Goal: Transaction & Acquisition: Obtain resource

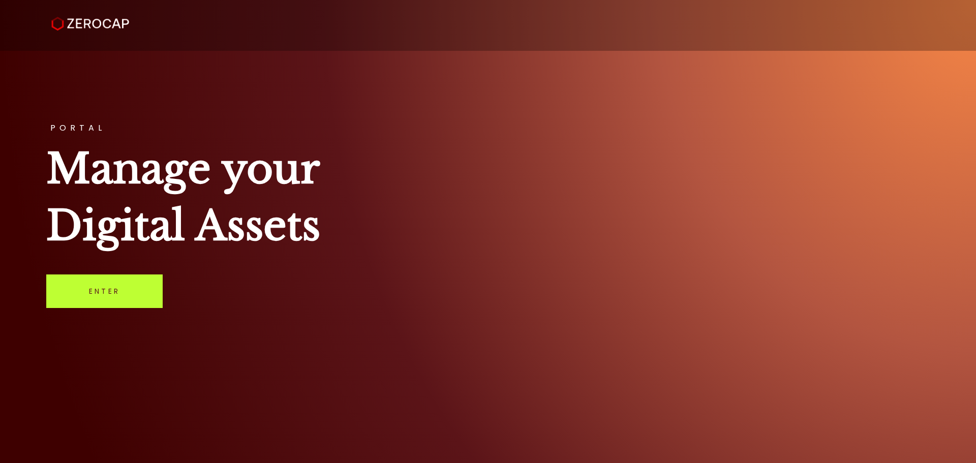
click at [120, 295] on link "Enter" at bounding box center [104, 292] width 116 height 34
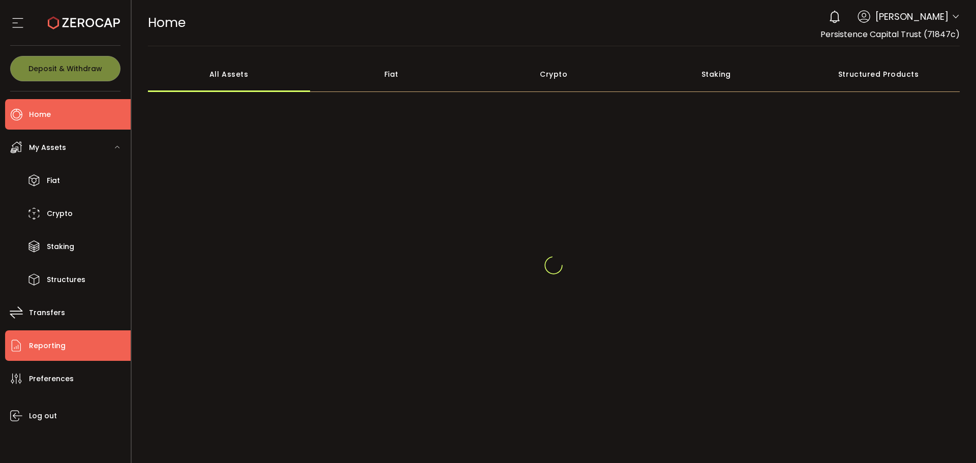
click at [50, 351] on span "Reporting" at bounding box center [47, 346] width 37 height 15
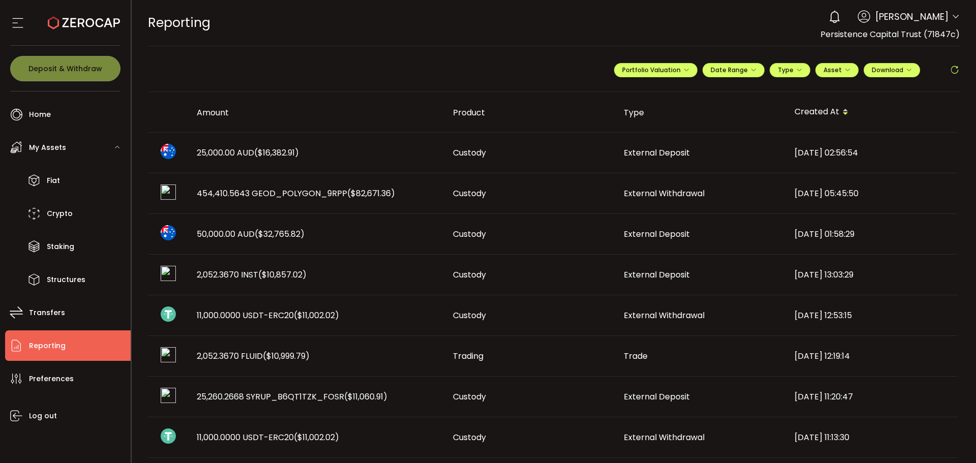
click at [936, 32] on span "Persistence Capital Trust (71847c)" at bounding box center [890, 34] width 139 height 12
click at [955, 14] on icon at bounding box center [956, 17] width 8 height 8
click at [899, 69] on span "Download" at bounding box center [892, 70] width 40 height 9
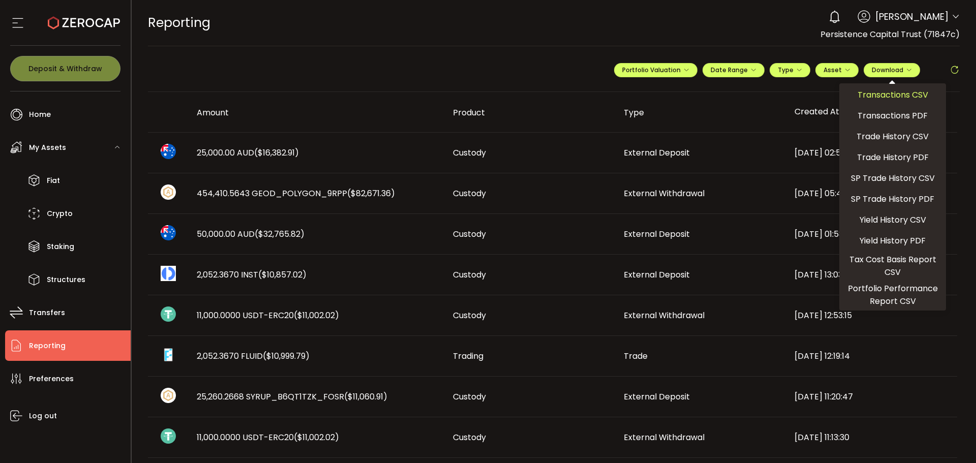
click at [885, 99] on span "Transactions CSV" at bounding box center [893, 94] width 71 height 13
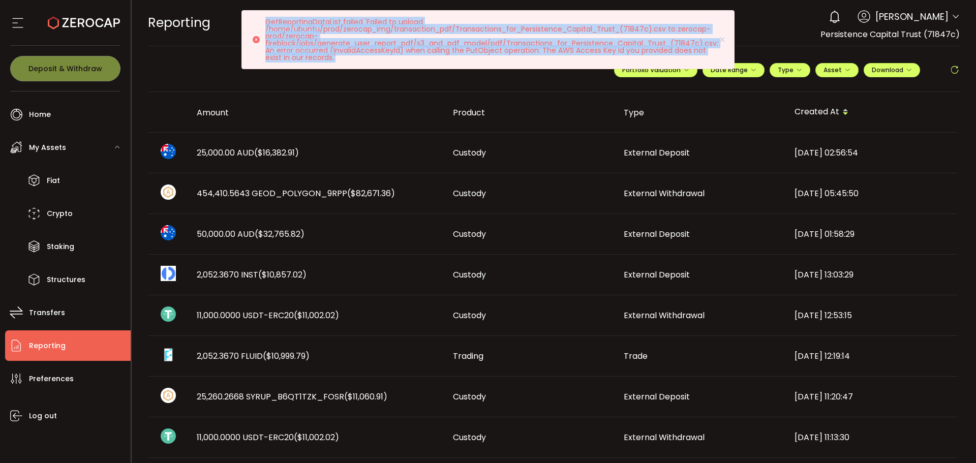
drag, startPoint x: 348, startPoint y: 57, endPoint x: 250, endPoint y: 23, distance: 103.2
click at [252, 25] on div "GetReportingDataList failed 'Failed to upload /home/ubuntu/prod/zerocap_img/tra…" at bounding box center [487, 39] width 493 height 59
click at [754, 69] on button "Date Range" at bounding box center [734, 70] width 62 height 14
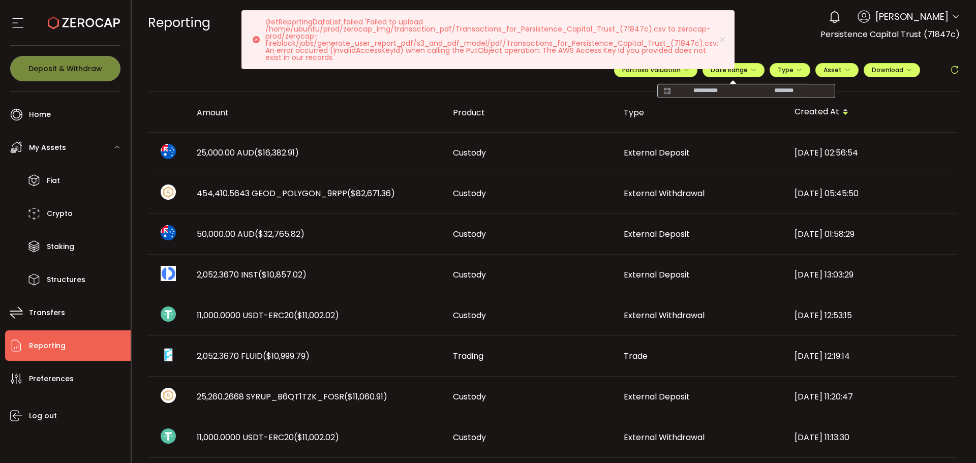
click at [705, 94] on input at bounding box center [705, 91] width 65 height 10
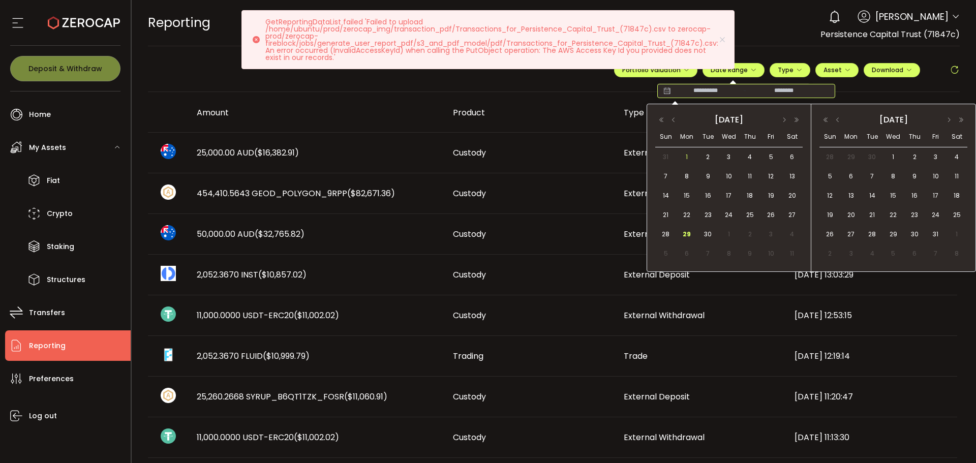
click at [687, 162] on span "1" at bounding box center [687, 157] width 12 height 12
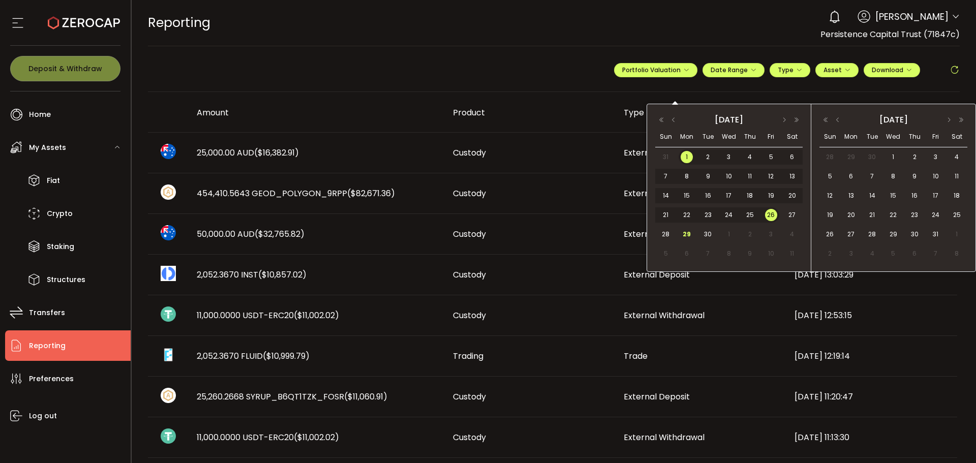
click at [771, 215] on span "26" at bounding box center [771, 215] width 12 height 12
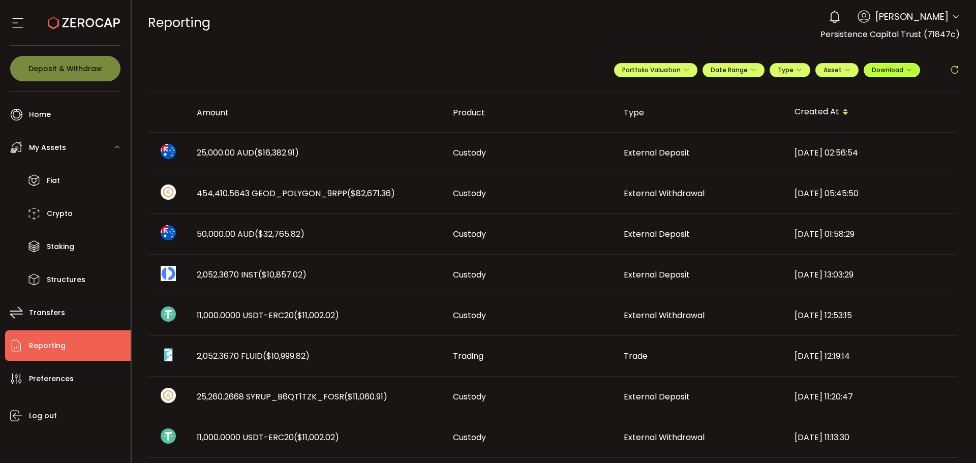
click at [906, 72] on icon "button" at bounding box center [909, 70] width 6 height 6
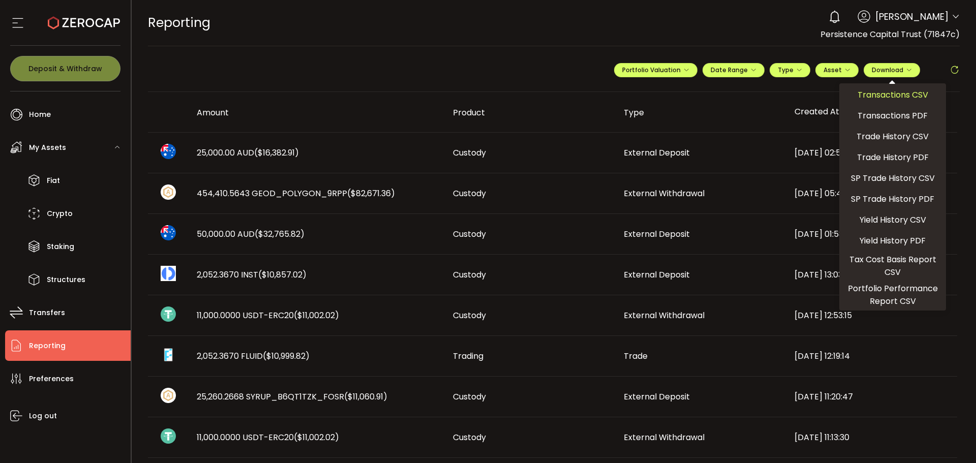
click at [891, 96] on span "Transactions CSV" at bounding box center [893, 94] width 71 height 13
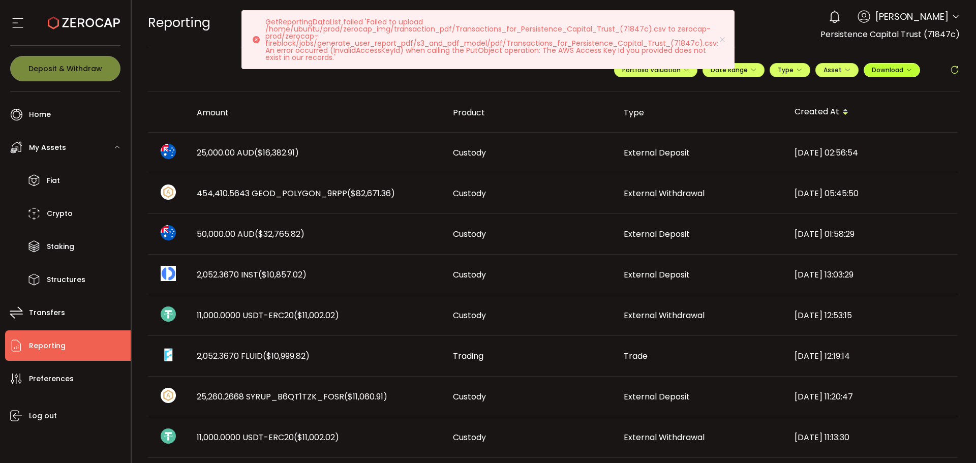
click at [889, 74] on button "Download" at bounding box center [892, 70] width 56 height 14
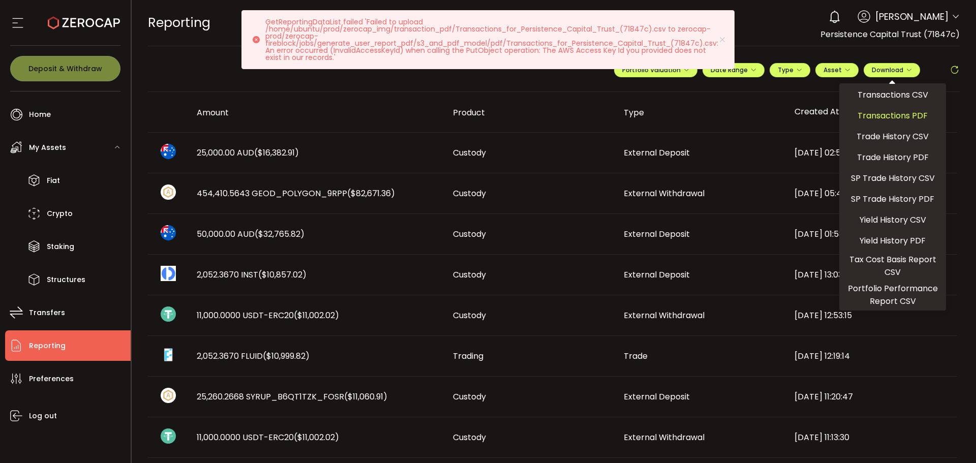
click at [884, 113] on span "Transactions PDF" at bounding box center [893, 115] width 70 height 13
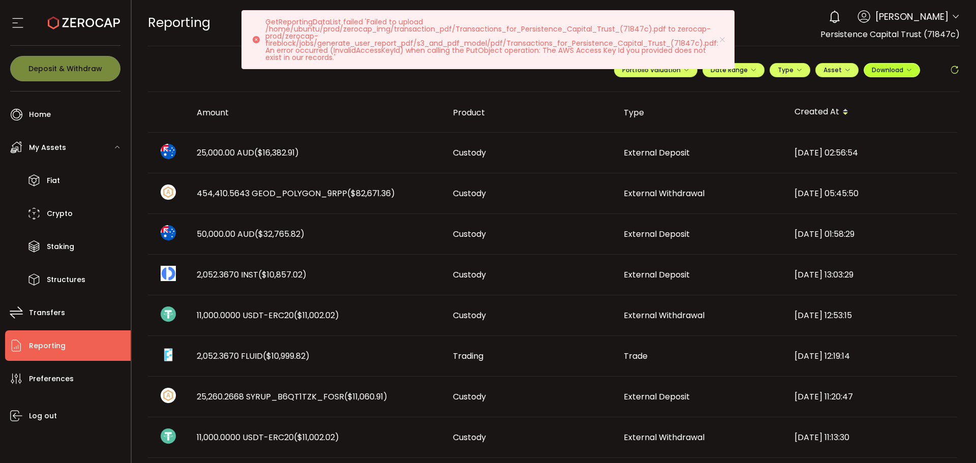
click at [889, 73] on span "Download" at bounding box center [892, 70] width 40 height 9
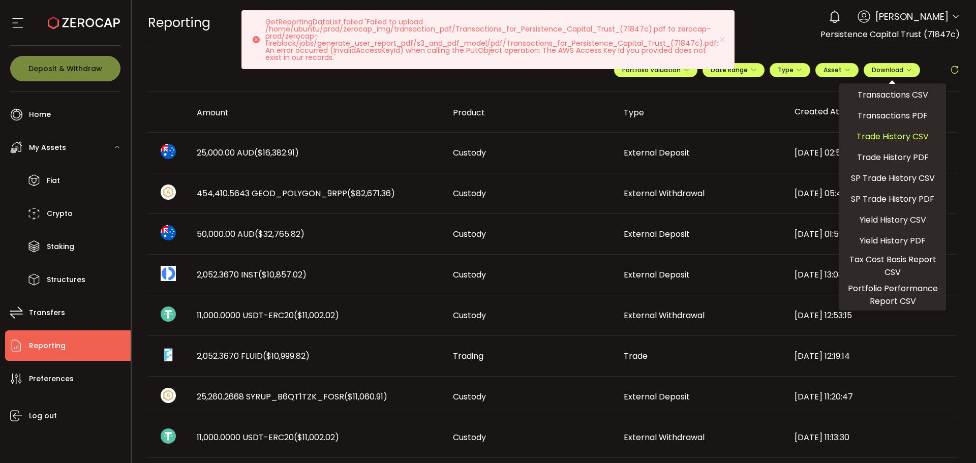
click at [889, 138] on span "Trade History CSV" at bounding box center [893, 136] width 72 height 13
